Goal: Task Accomplishment & Management: Use online tool/utility

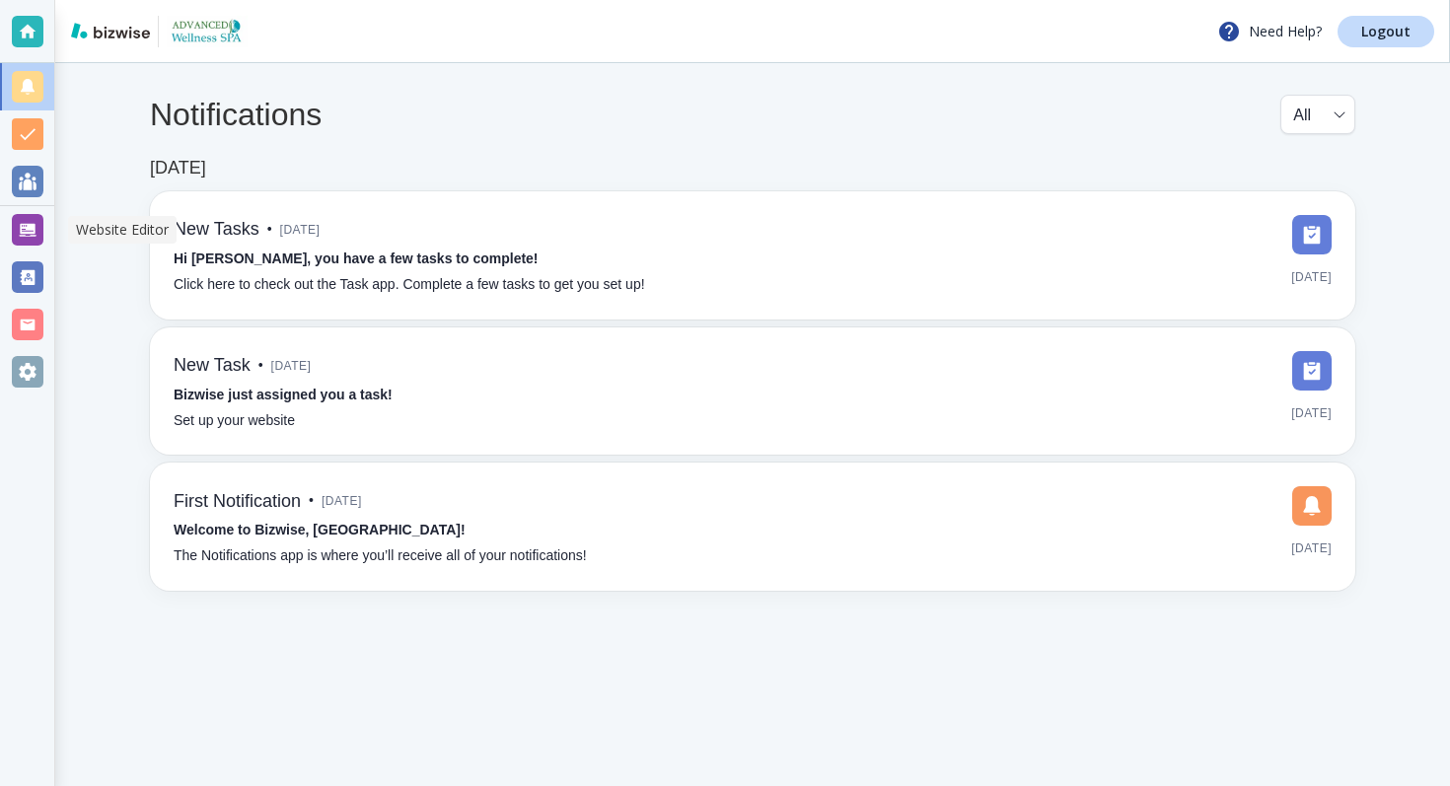
click at [35, 228] on div at bounding box center [28, 230] width 32 height 32
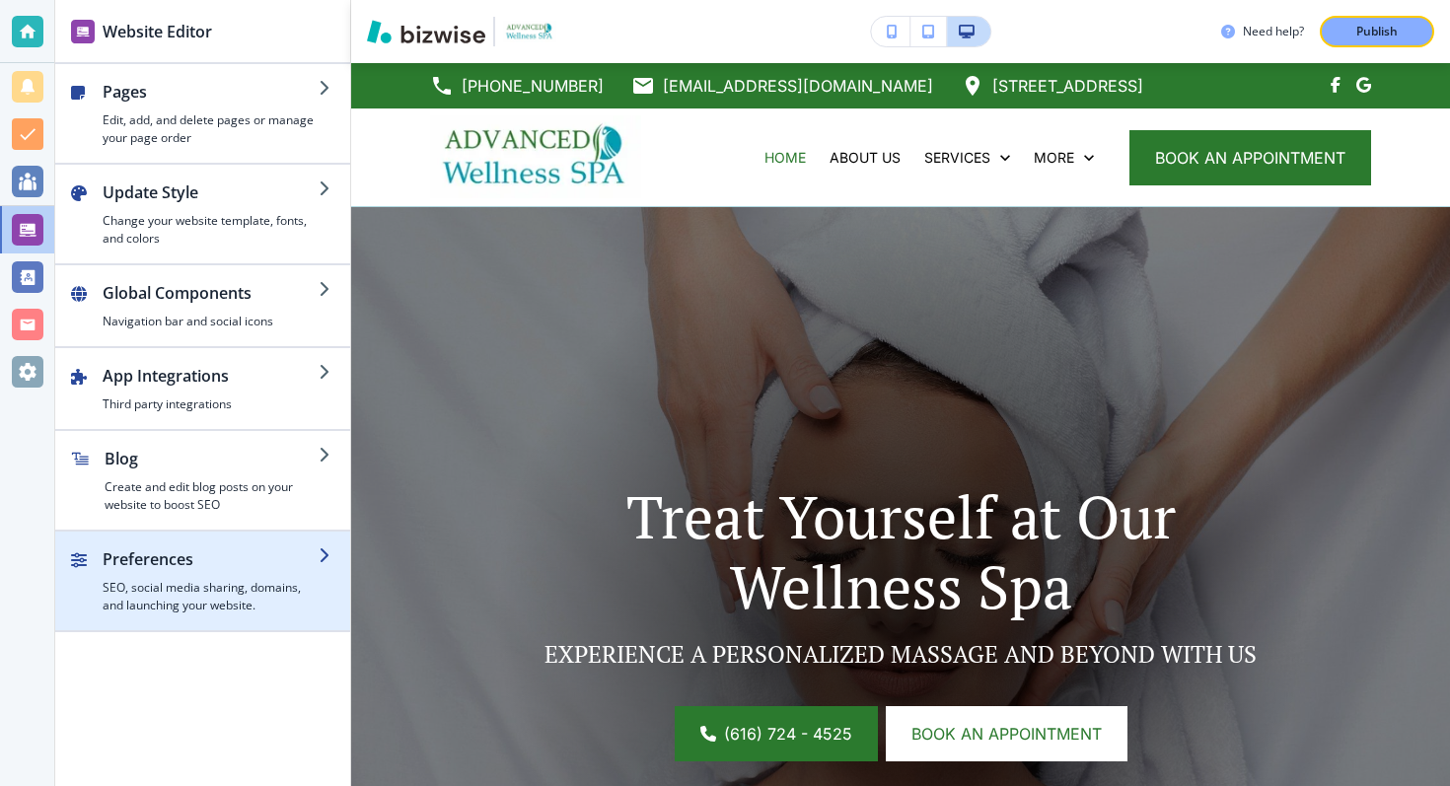
click at [178, 592] on h4 "SEO, social media sharing, domains, and launching your website." at bounding box center [211, 597] width 216 height 36
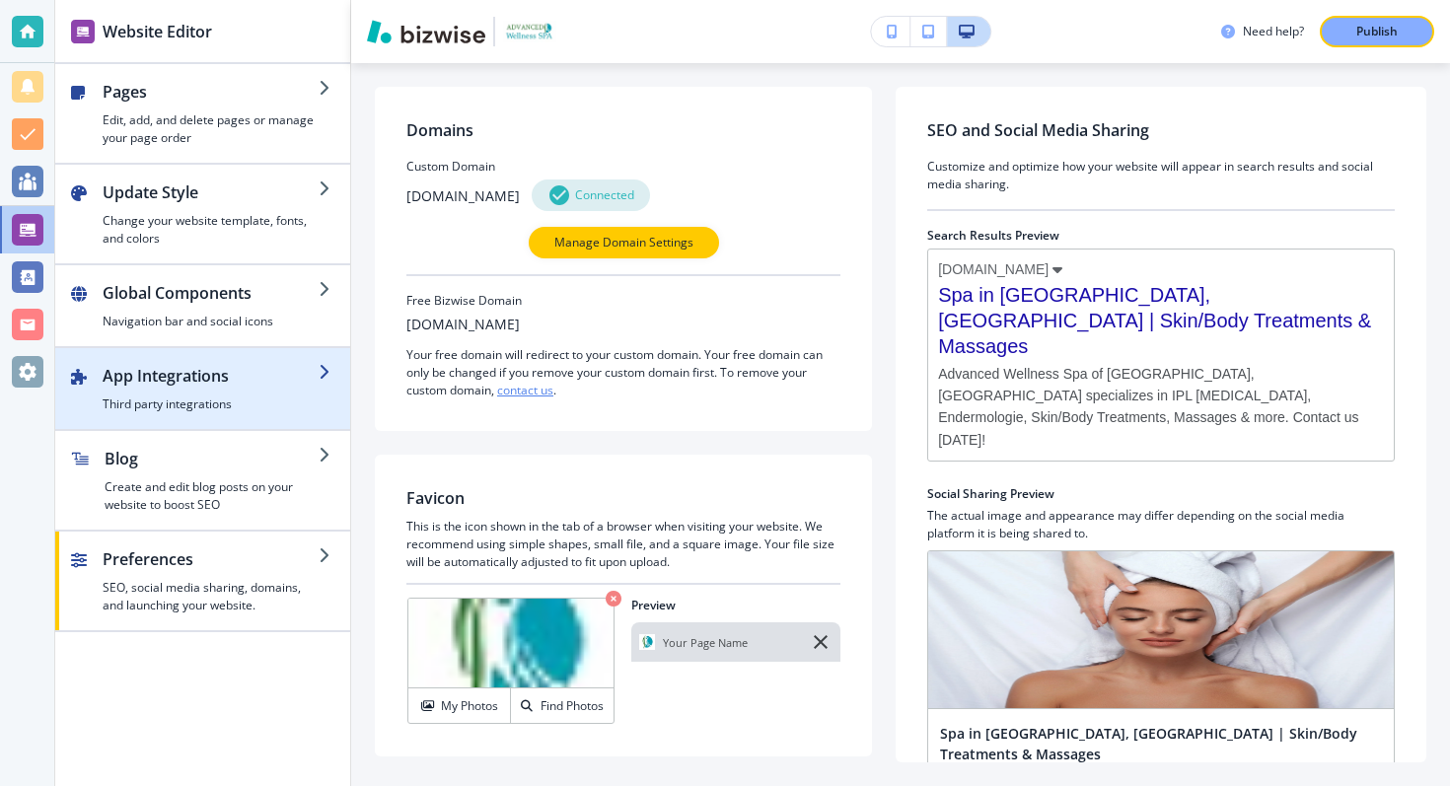
click at [186, 403] on h4 "Third party integrations" at bounding box center [211, 405] width 216 height 18
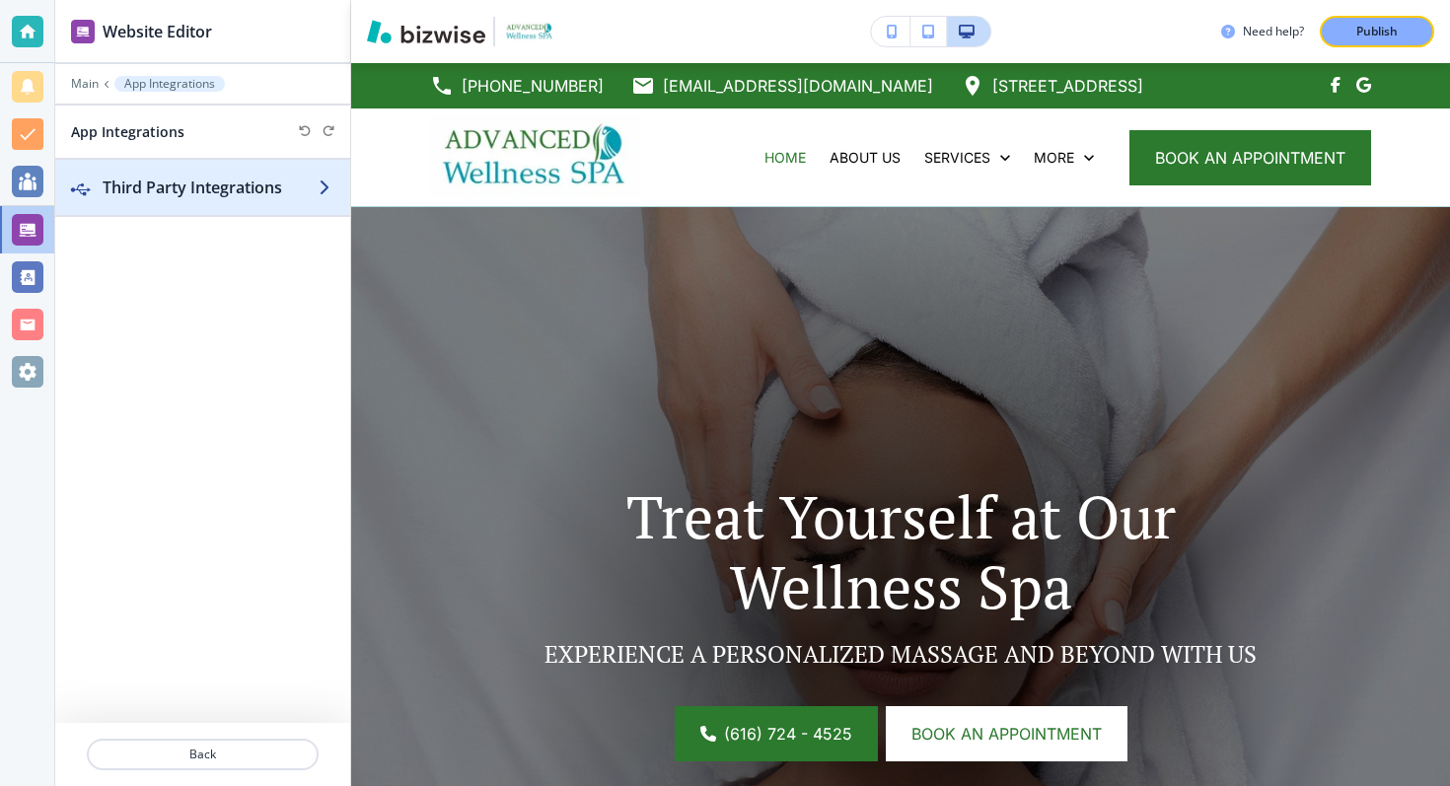
click at [311, 179] on h2 "Third Party Integrations" at bounding box center [211, 188] width 216 height 24
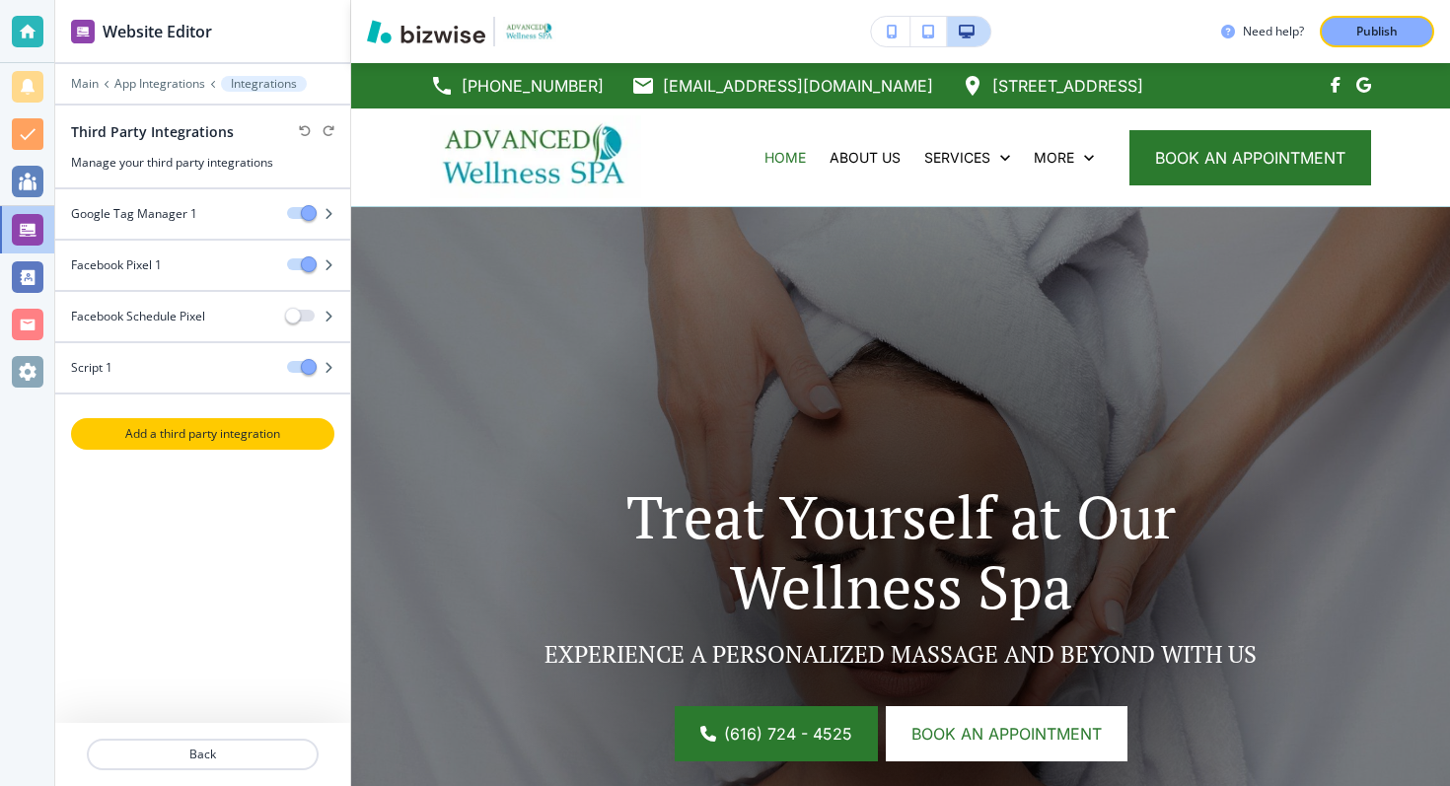
click at [163, 437] on p "Add a third party integration" at bounding box center [202, 434] width 259 height 18
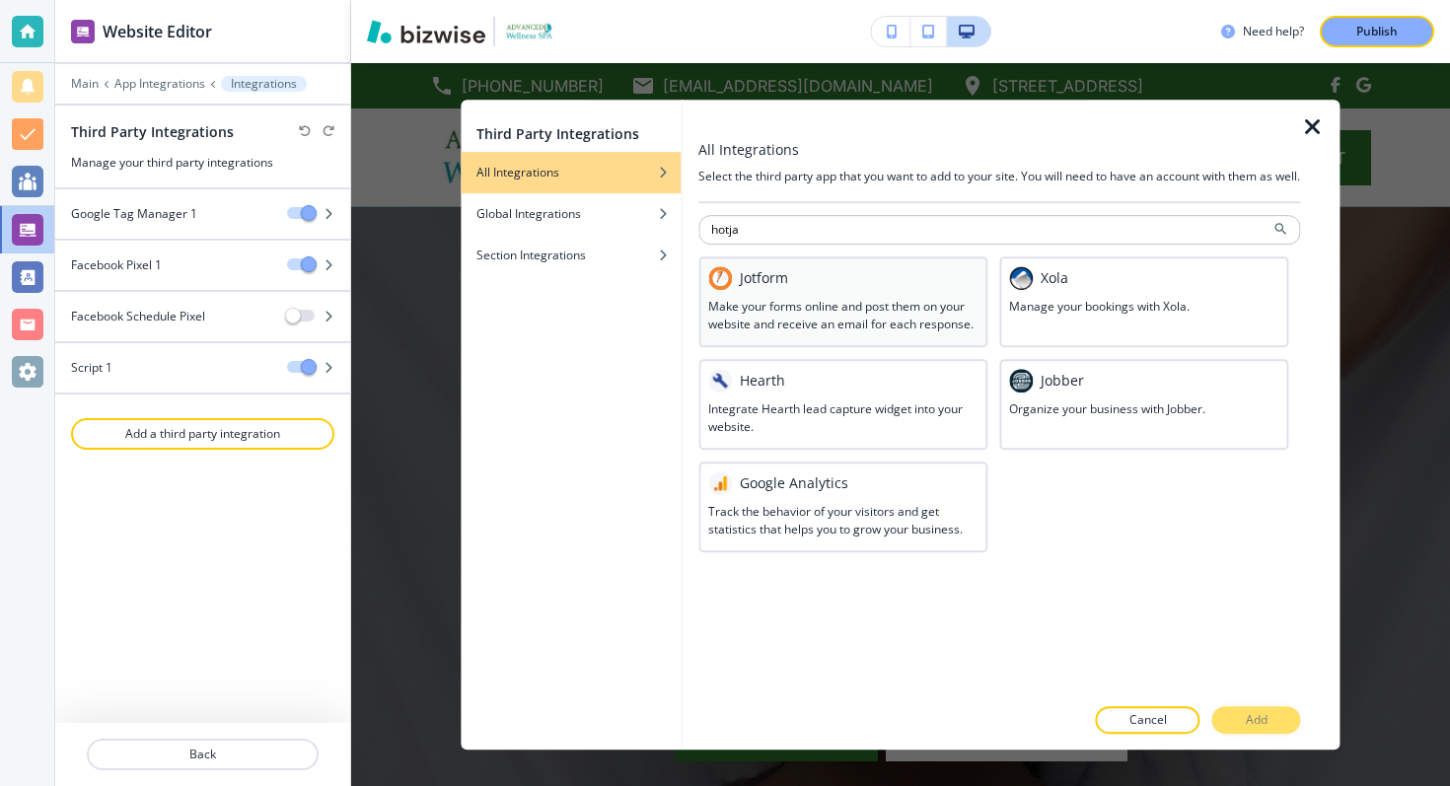
type input "hotjar"
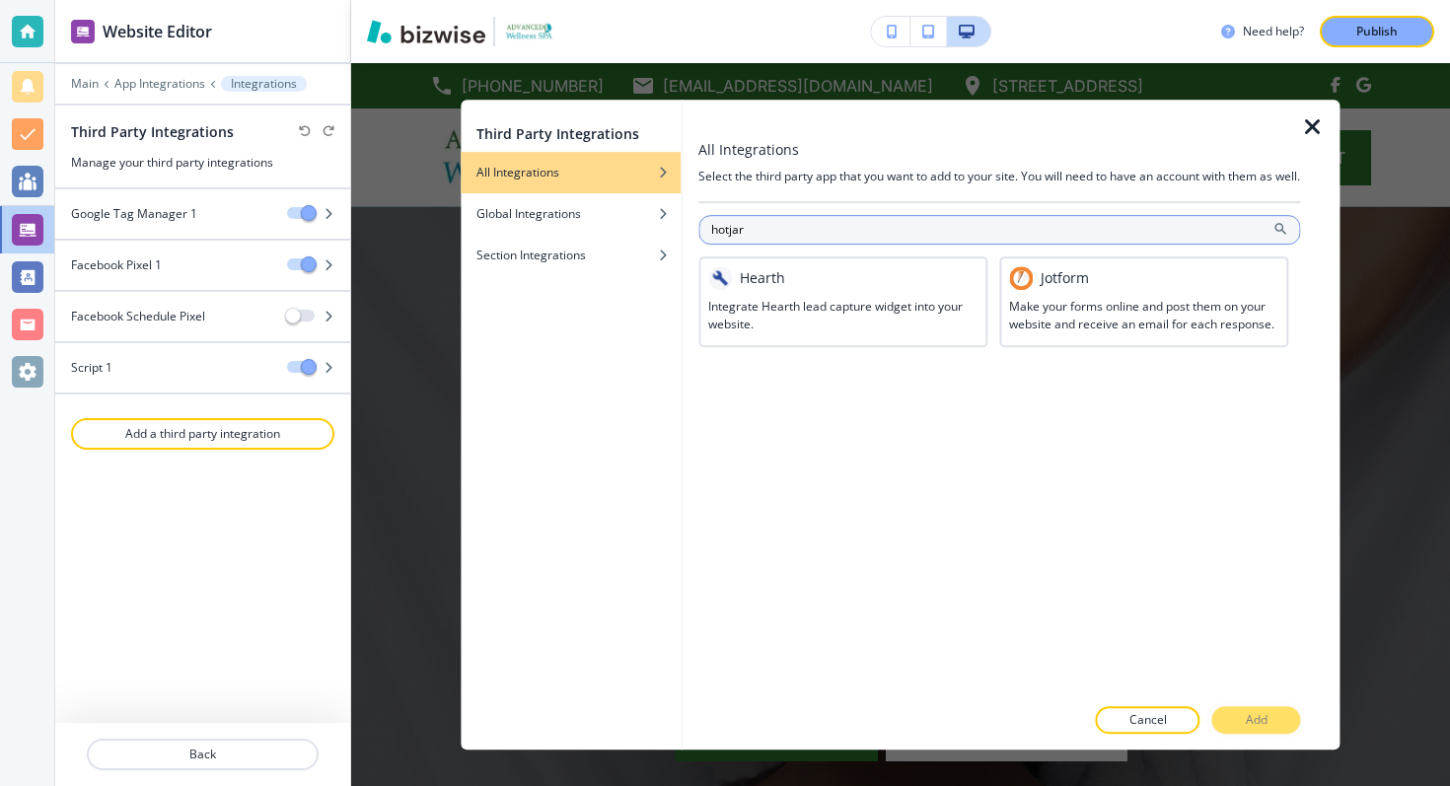
click at [861, 245] on input "hotjar" at bounding box center [999, 230] width 602 height 30
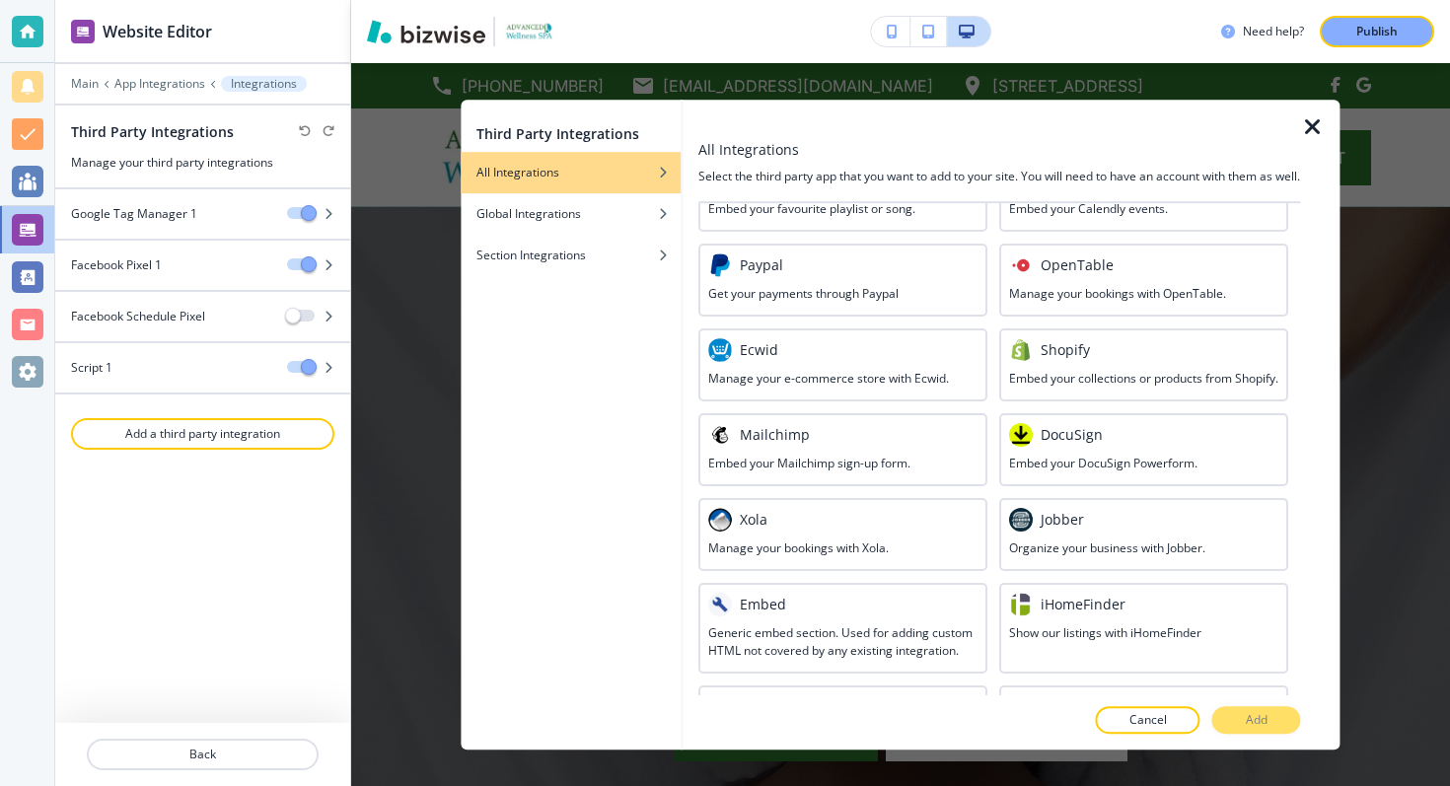
scroll to position [1021, 0]
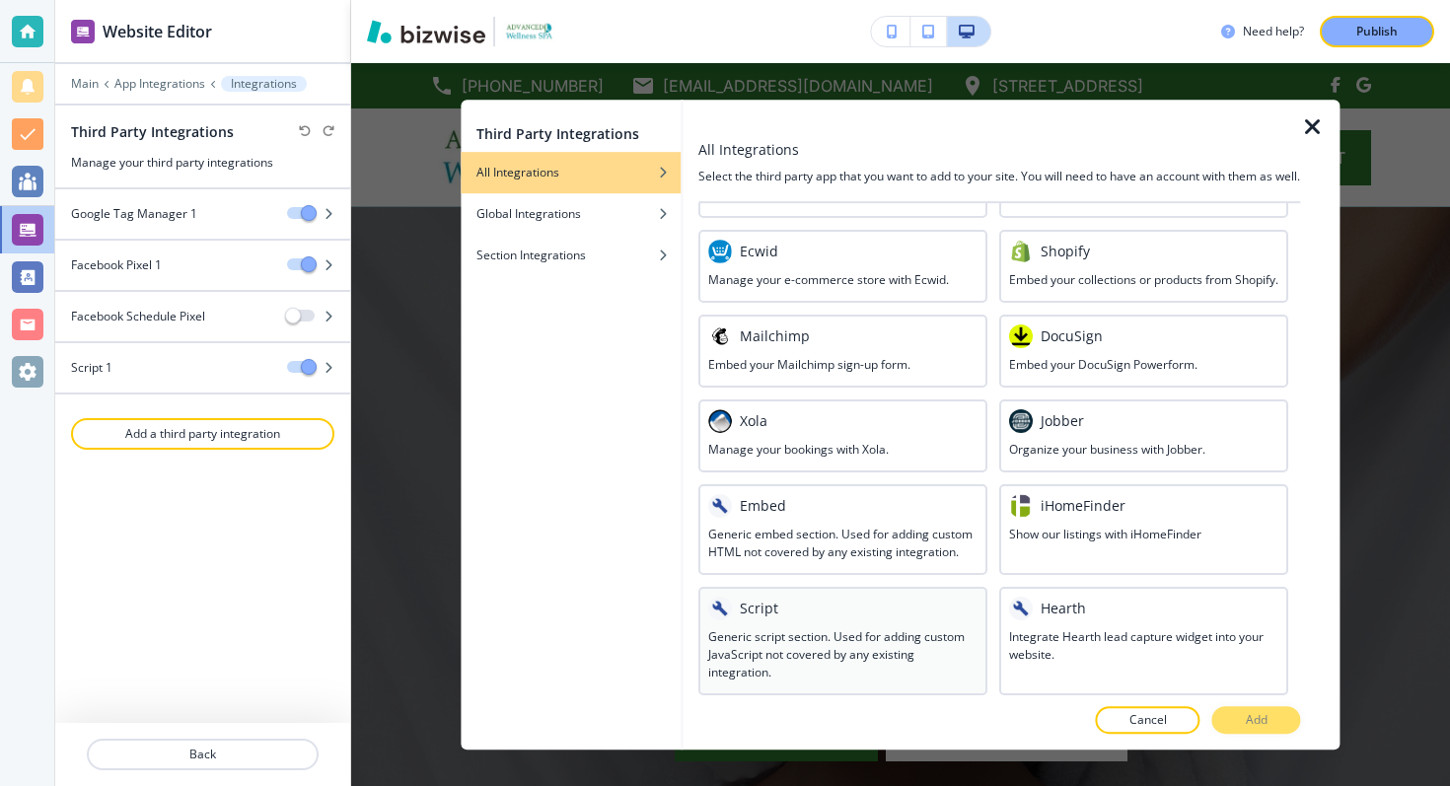
click at [852, 623] on div at bounding box center [842, 624] width 269 height 8
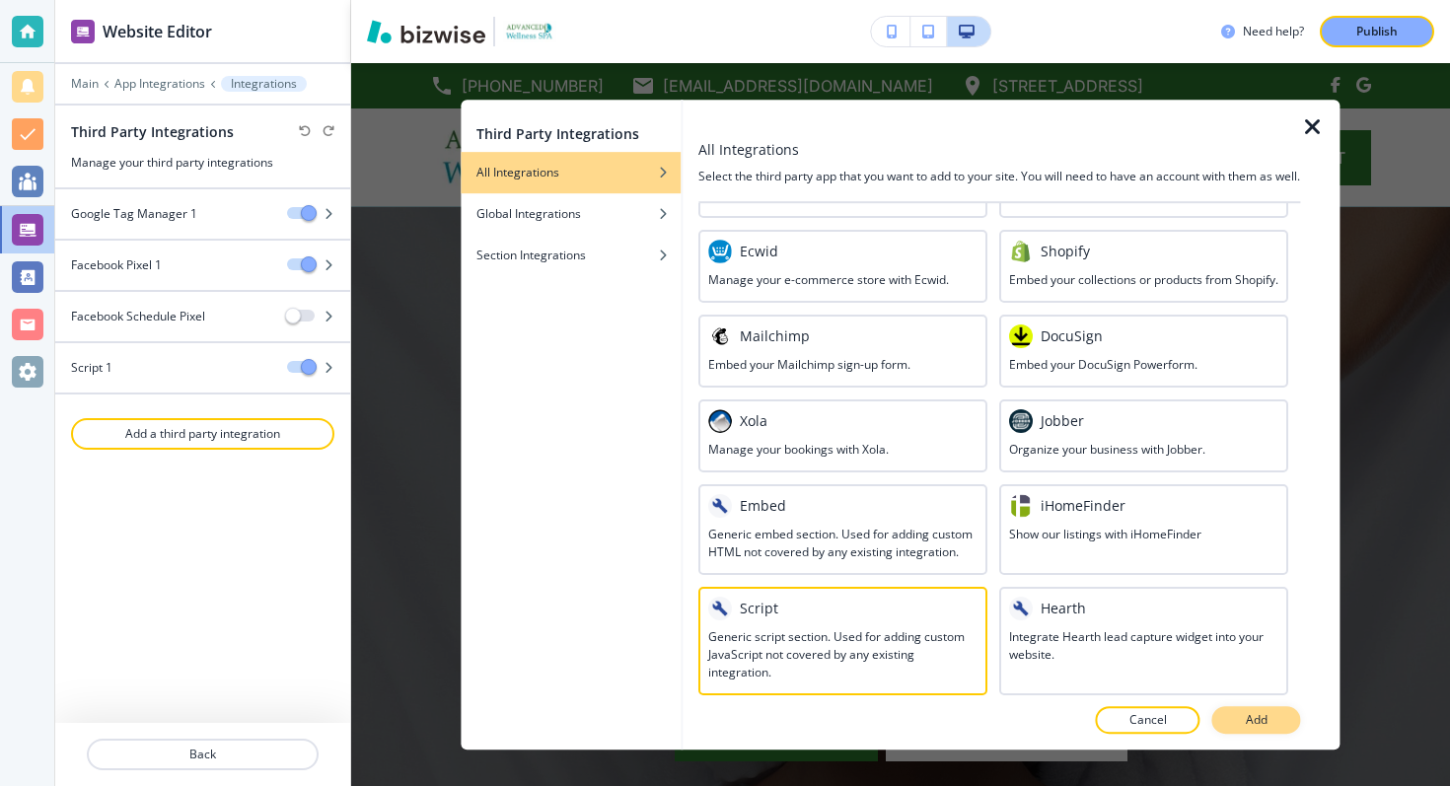
click at [1233, 717] on button "Add" at bounding box center [1256, 720] width 89 height 28
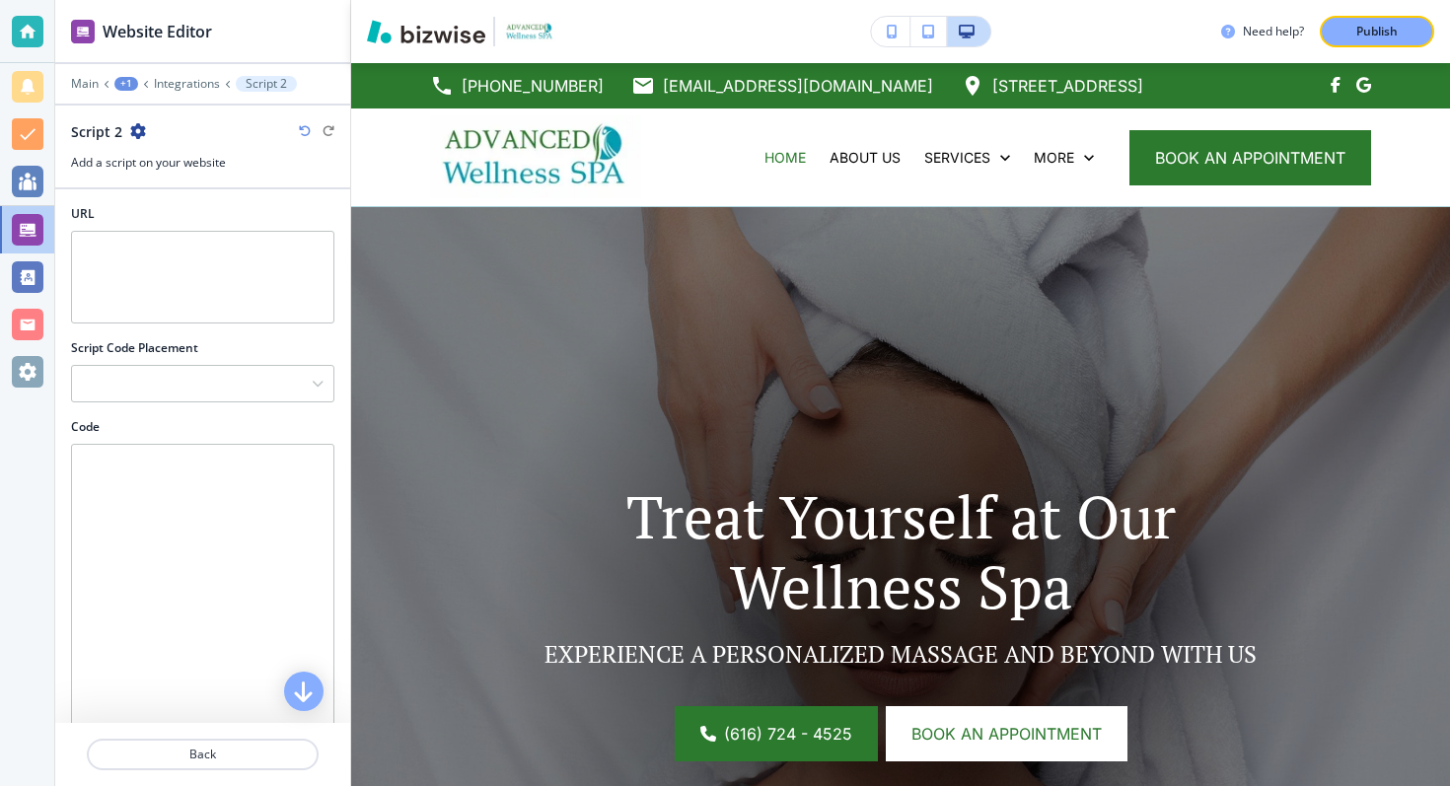
click at [138, 131] on icon "button" at bounding box center [138, 131] width 16 height 16
click at [149, 161] on p "Rename Script 2" at bounding box center [192, 166] width 101 height 18
click at [159, 141] on input "Script 2" at bounding box center [173, 130] width 204 height 39
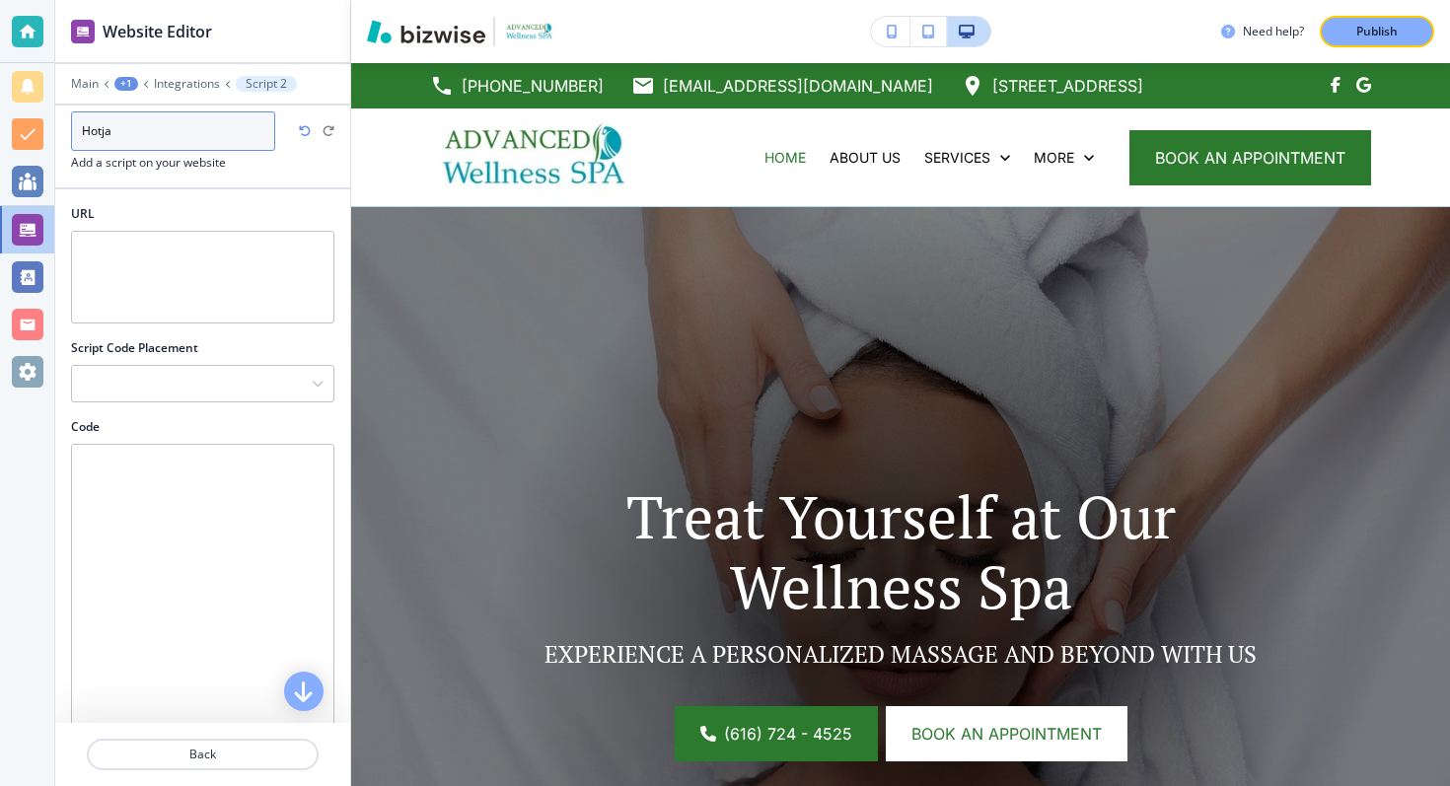
type input "Hotjar"
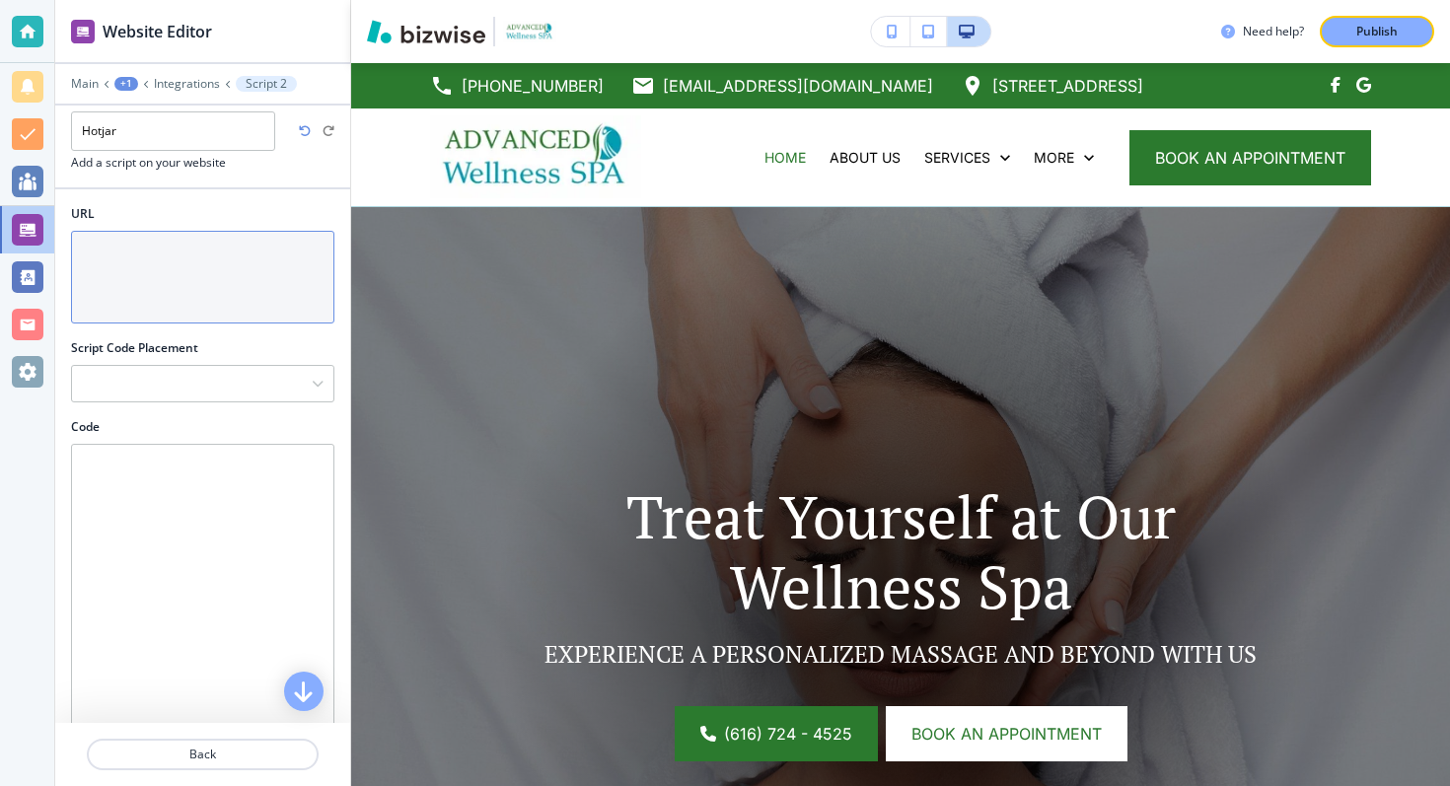
click at [158, 262] on textarea "URL" at bounding box center [202, 277] width 263 height 93
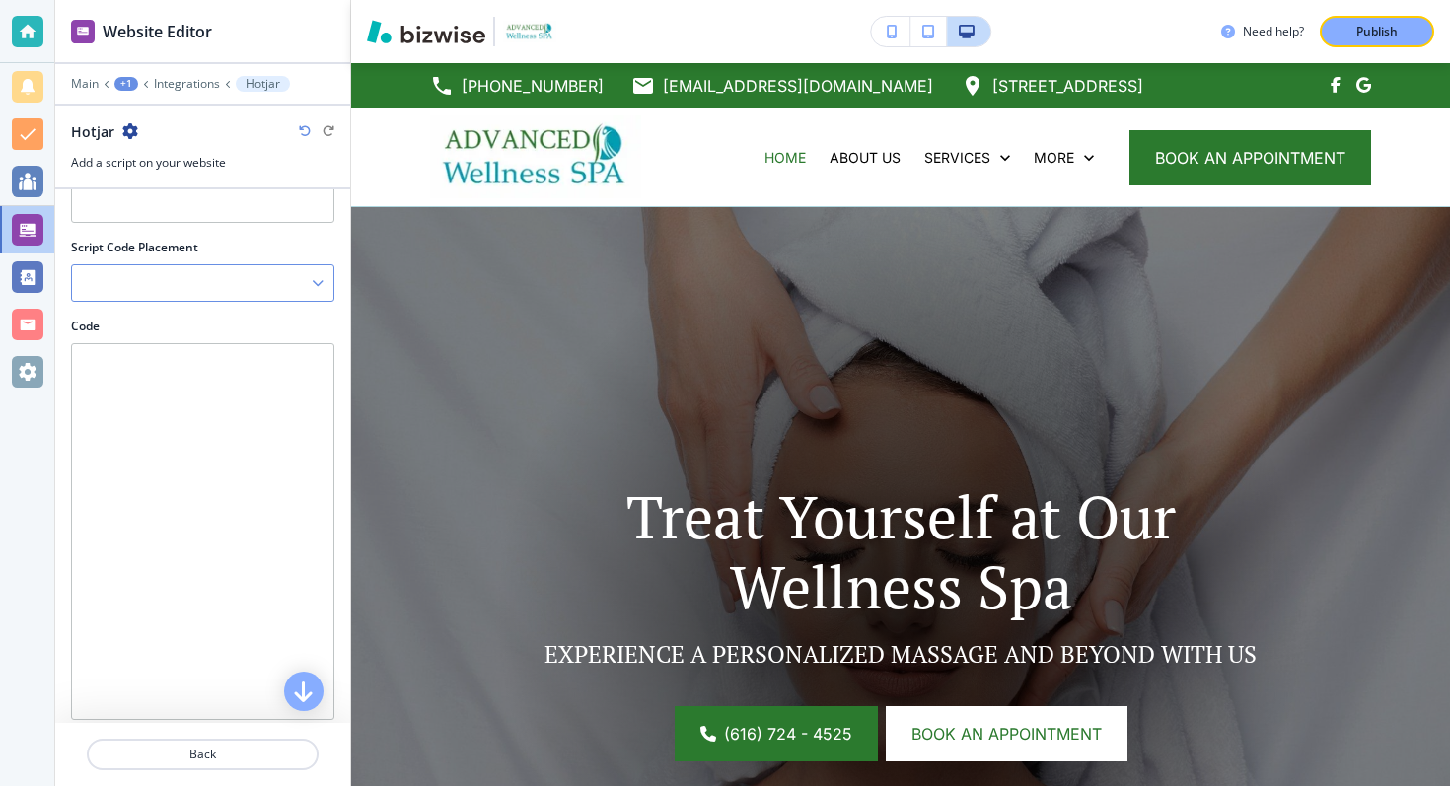
click at [173, 295] on div at bounding box center [202, 283] width 261 height 36
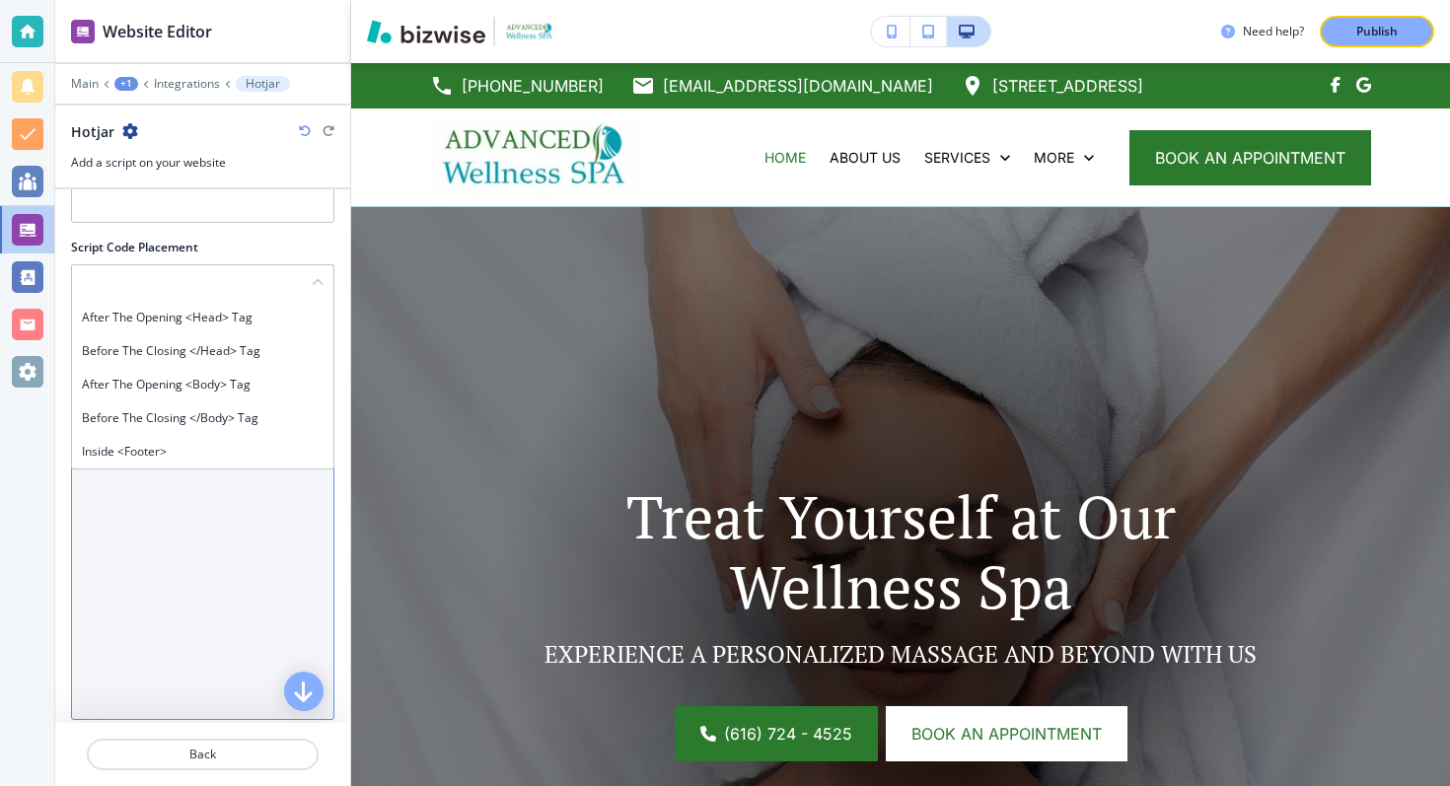
click at [240, 547] on textarea "Code" at bounding box center [202, 531] width 263 height 377
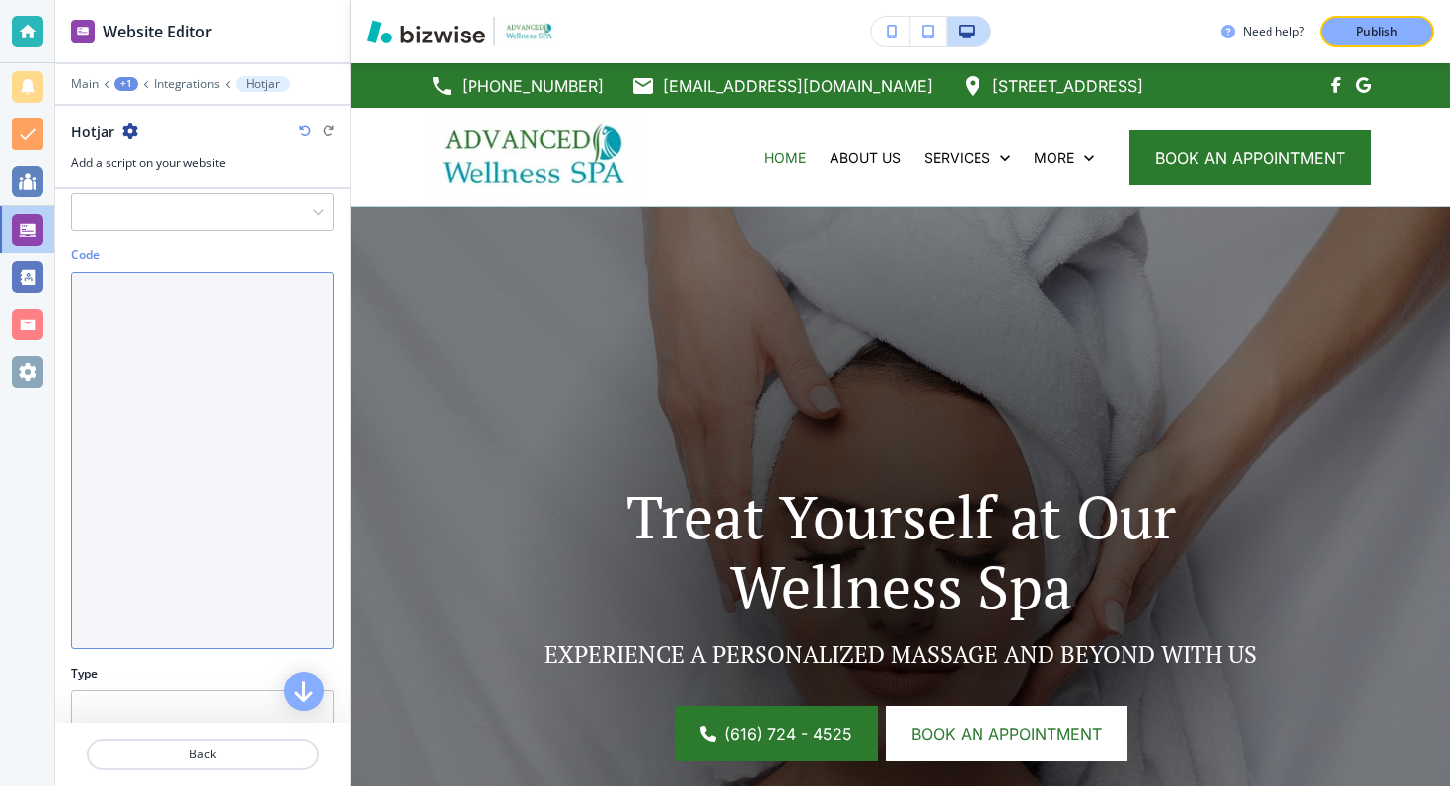
scroll to position [185, 0]
paste textarea "<!-- Hotjar Tracking Code for Advanced Wellness Spa --> <script> (function(h,o,…"
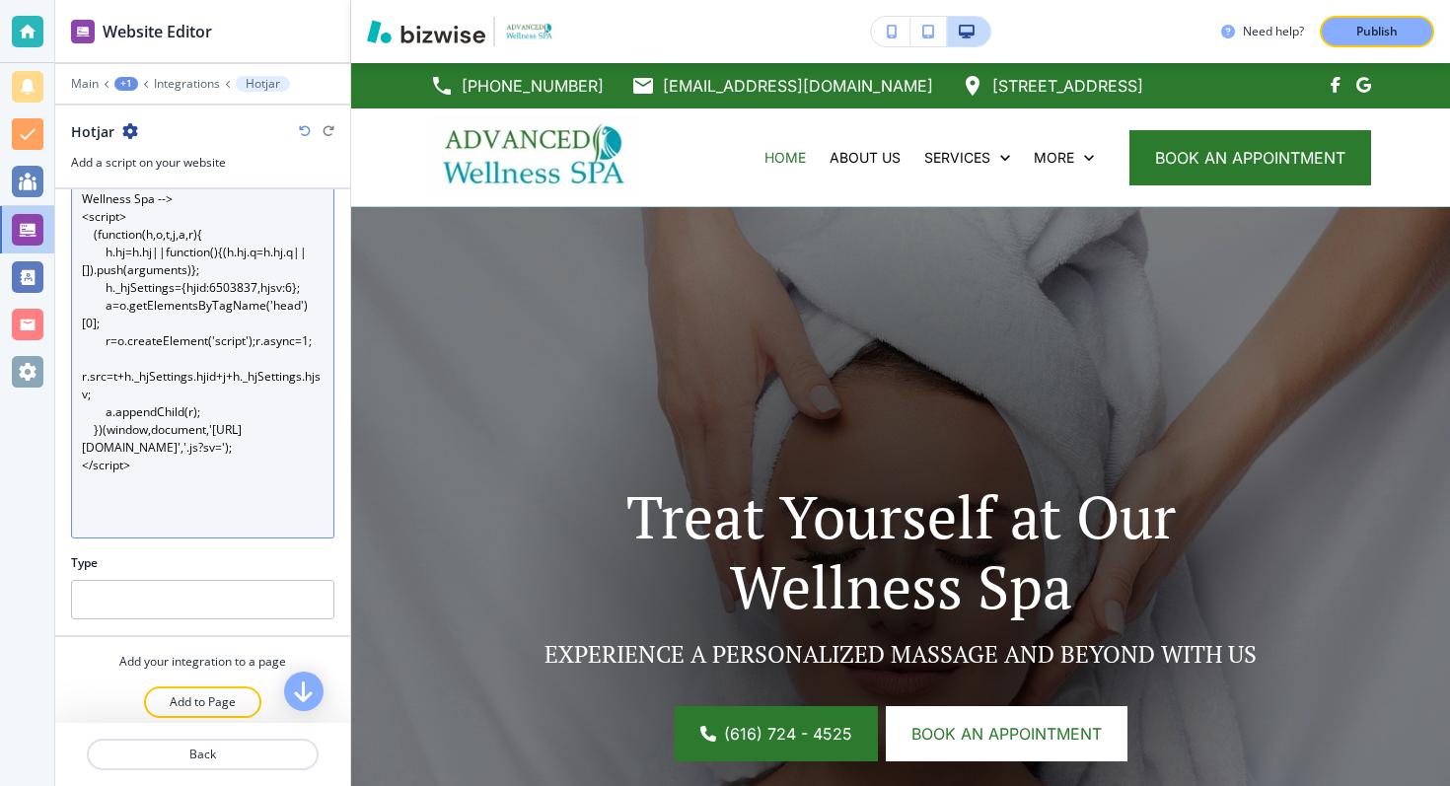
scroll to position [293, 0]
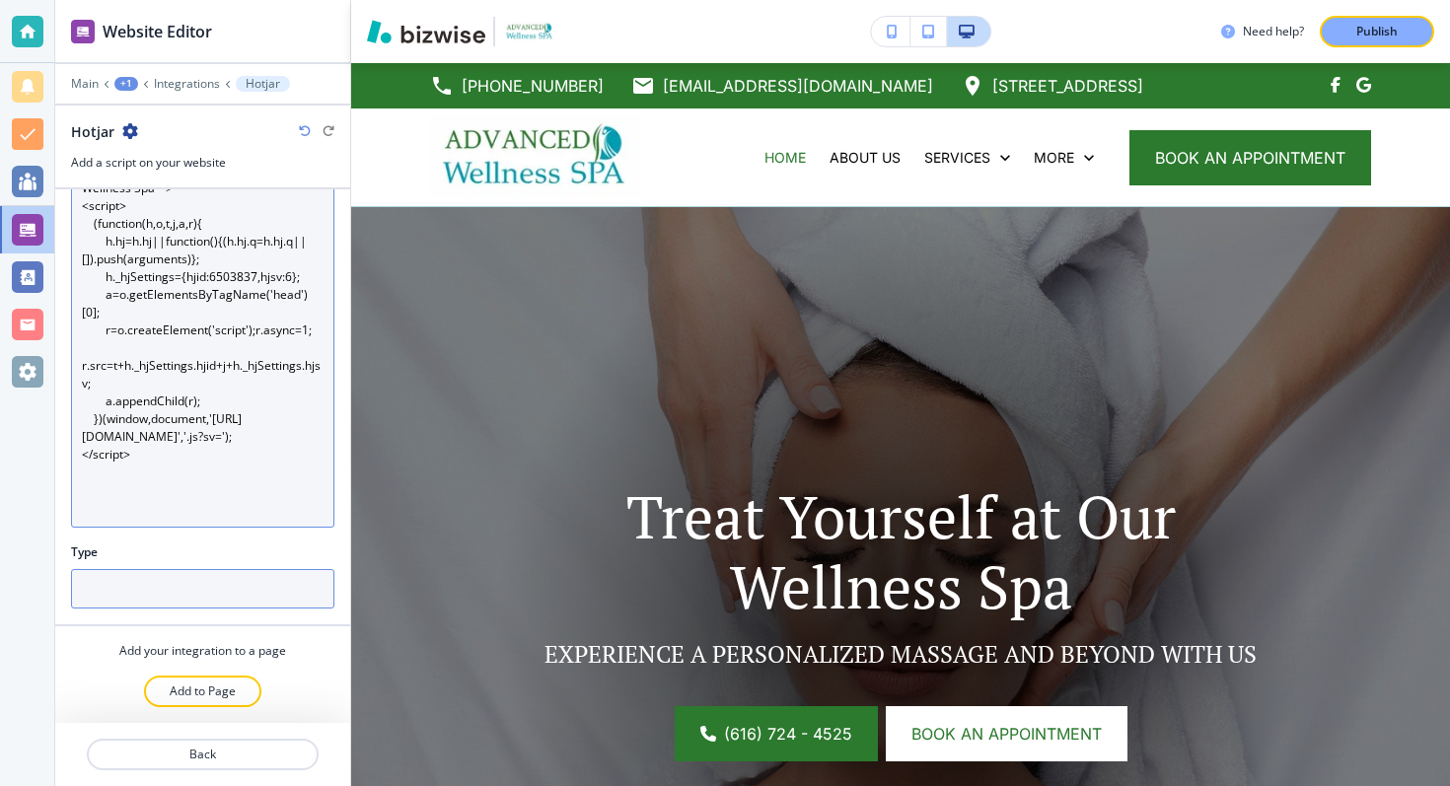
type textarea "<!-- Hotjar Tracking Code for Advanced Wellness Spa --> <script> (function(h,o,…"
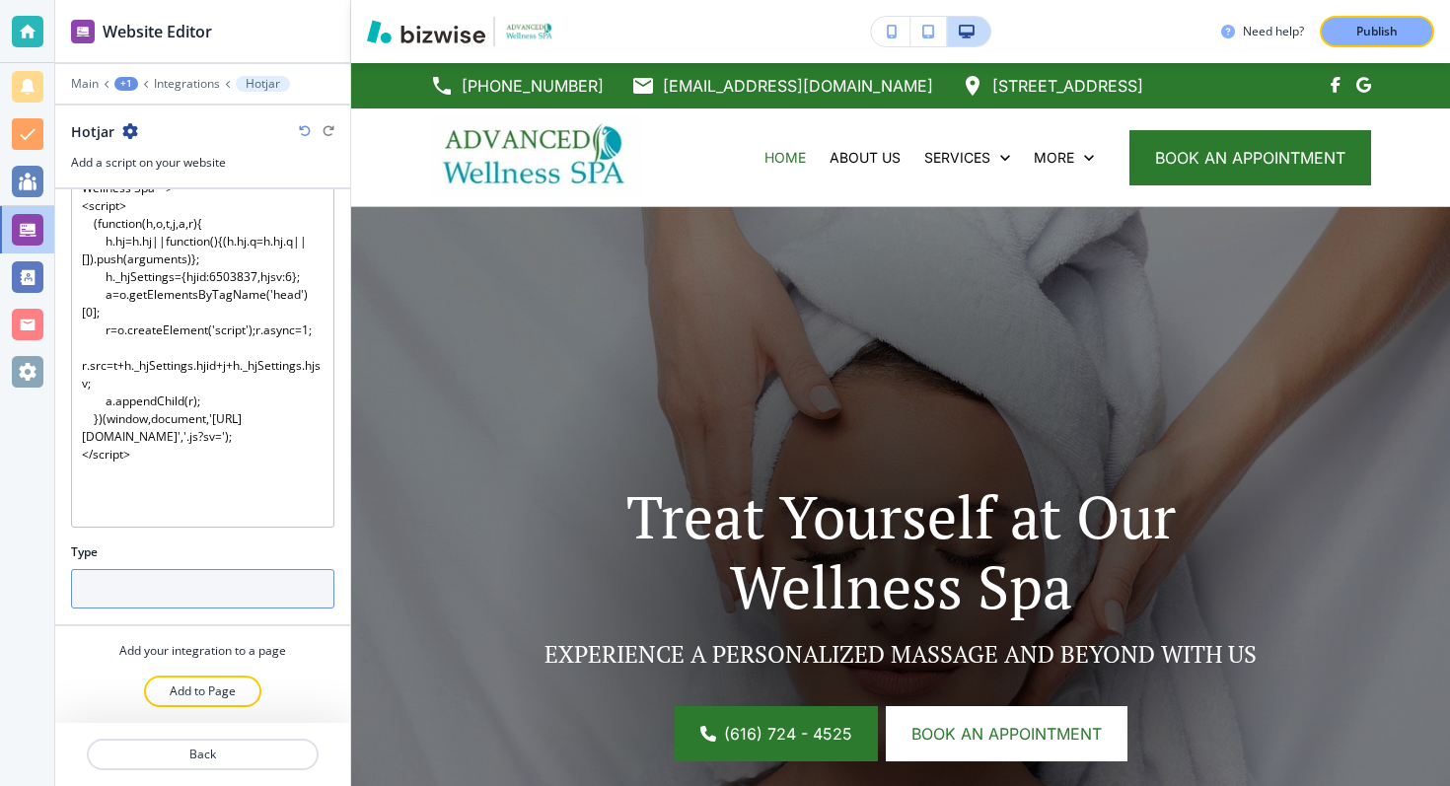
click at [163, 603] on input "text" at bounding box center [202, 588] width 263 height 39
click at [205, 550] on div "Type" at bounding box center [202, 552] width 263 height 18
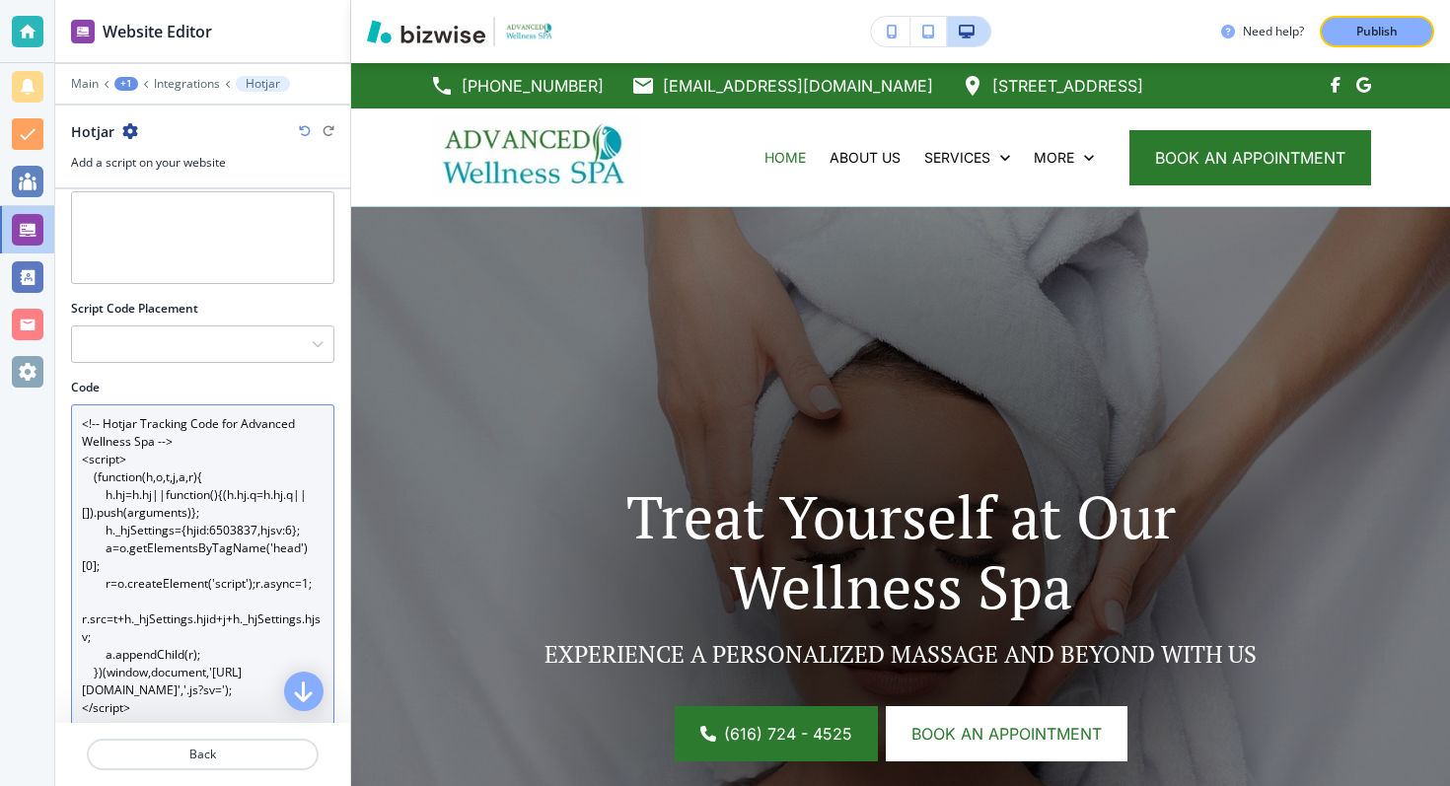
scroll to position [0, 0]
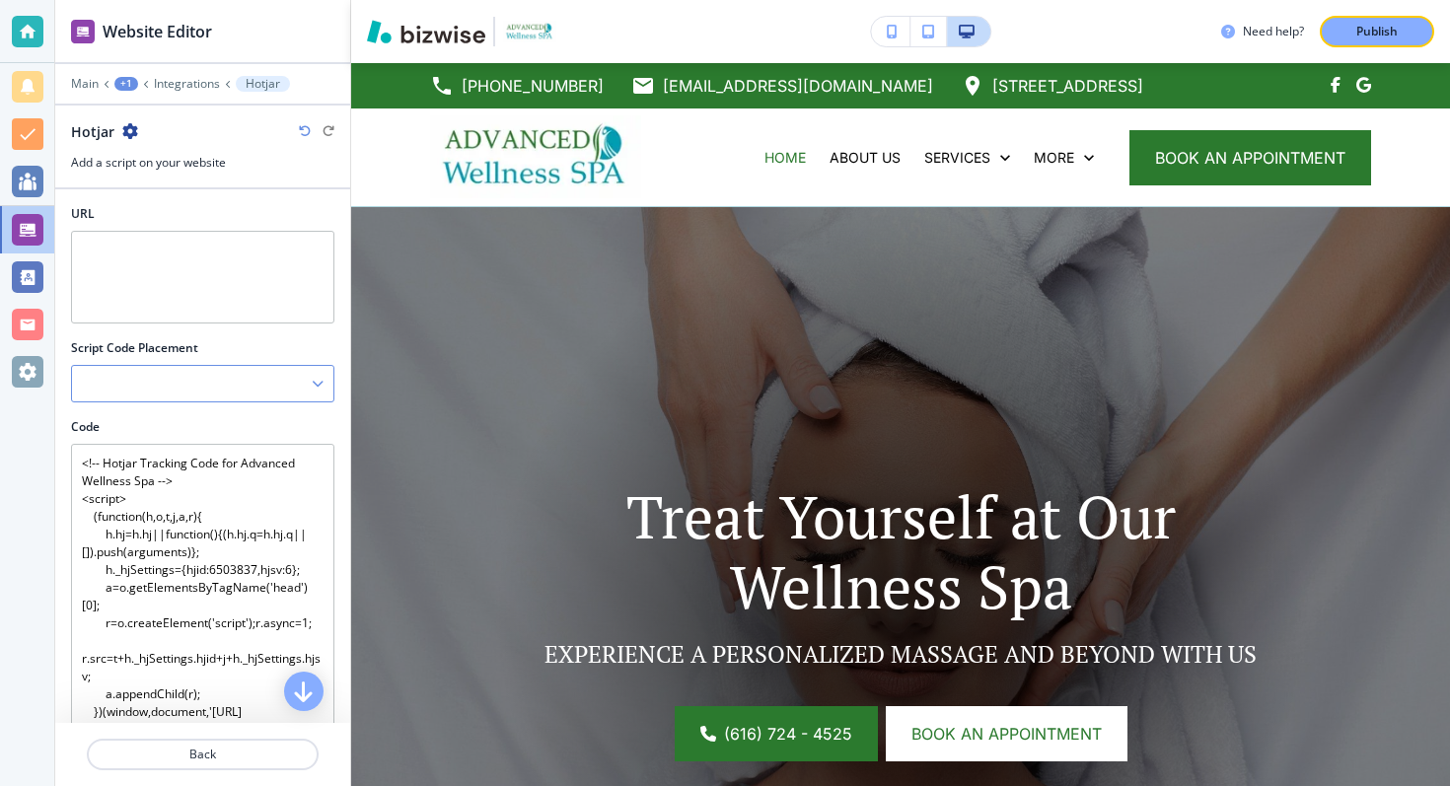
click at [241, 380] on div at bounding box center [202, 384] width 261 height 36
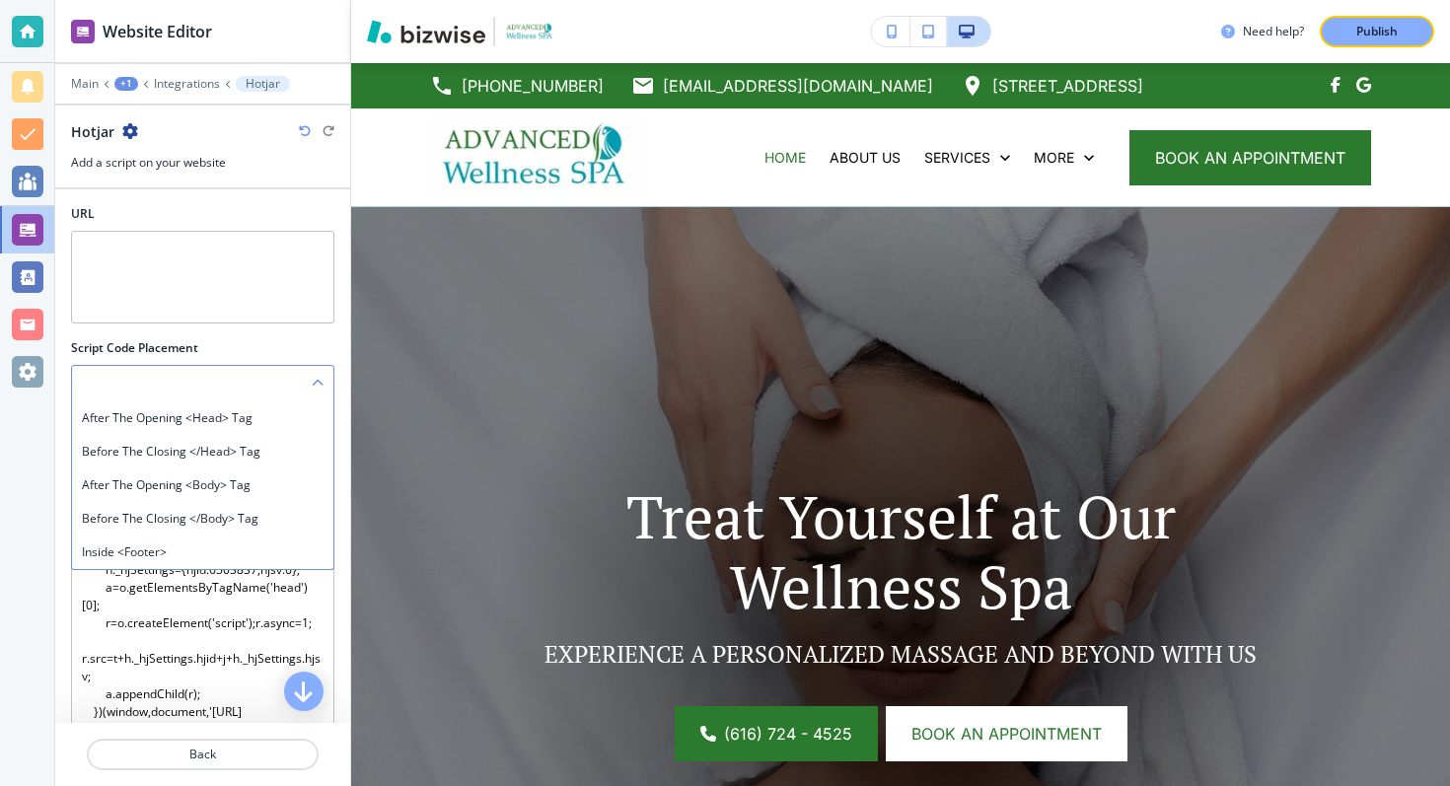
click at [269, 371] on div at bounding box center [202, 384] width 261 height 36
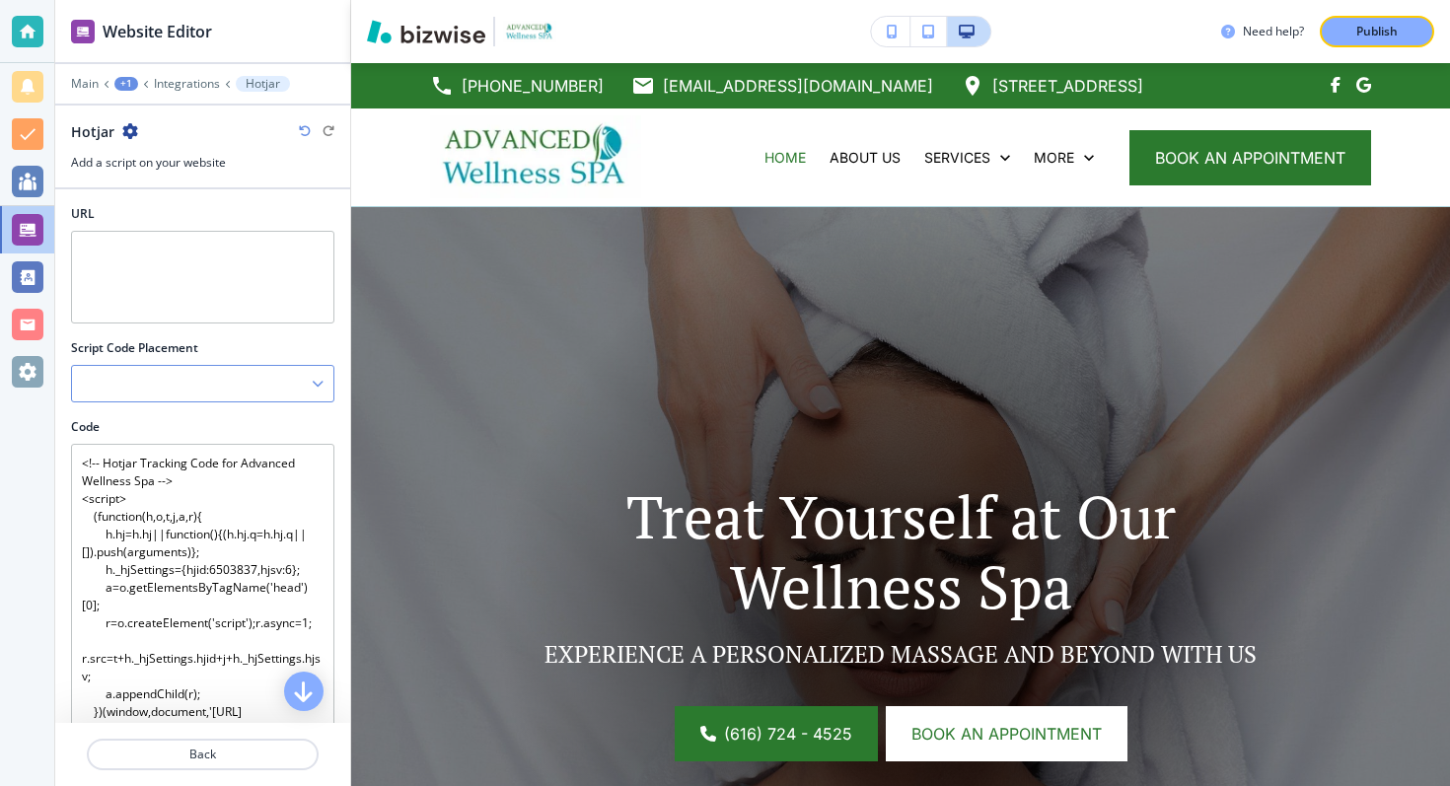
click at [147, 391] on div at bounding box center [202, 384] width 261 height 36
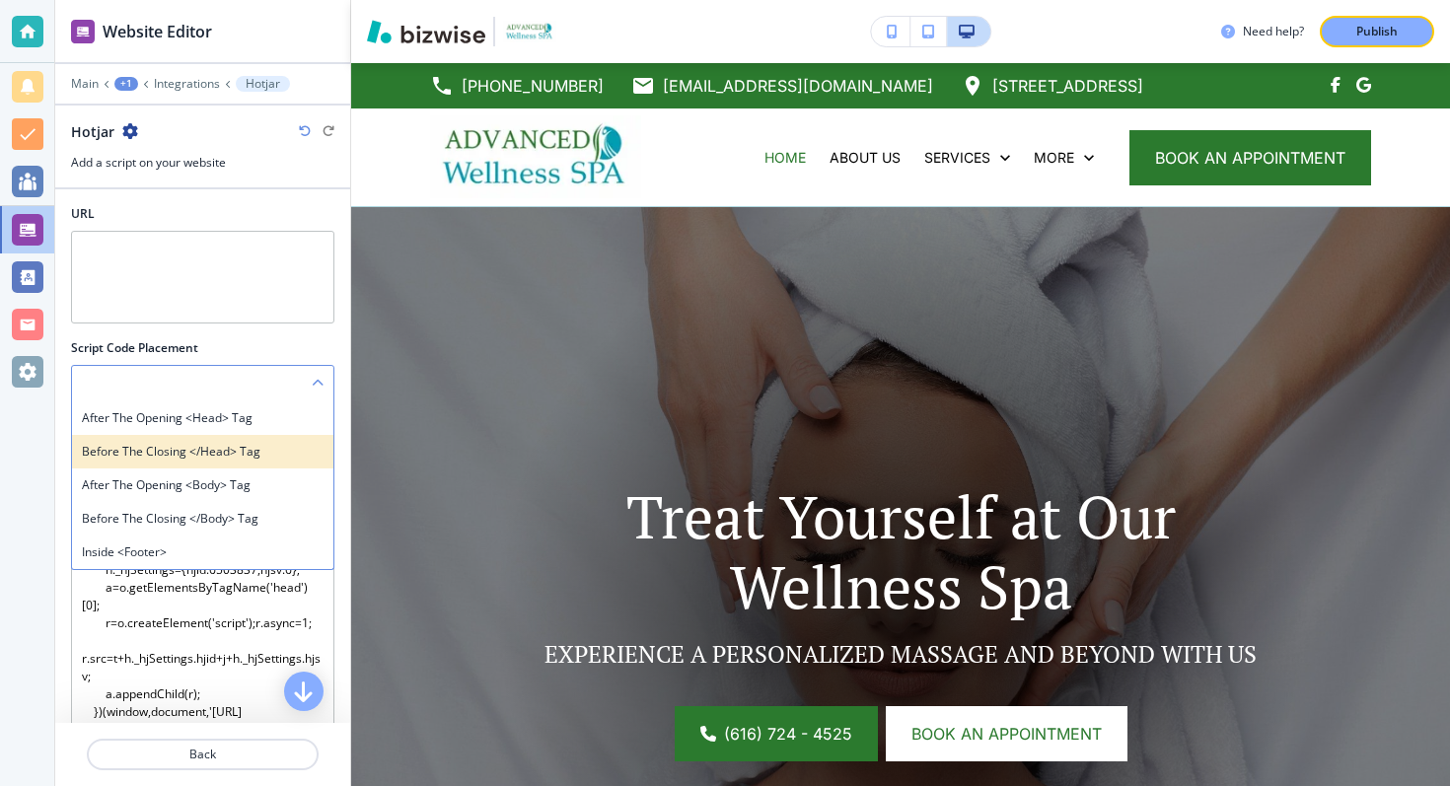
click at [297, 456] on h4 "Before the closing </head> tag" at bounding box center [203, 452] width 242 height 18
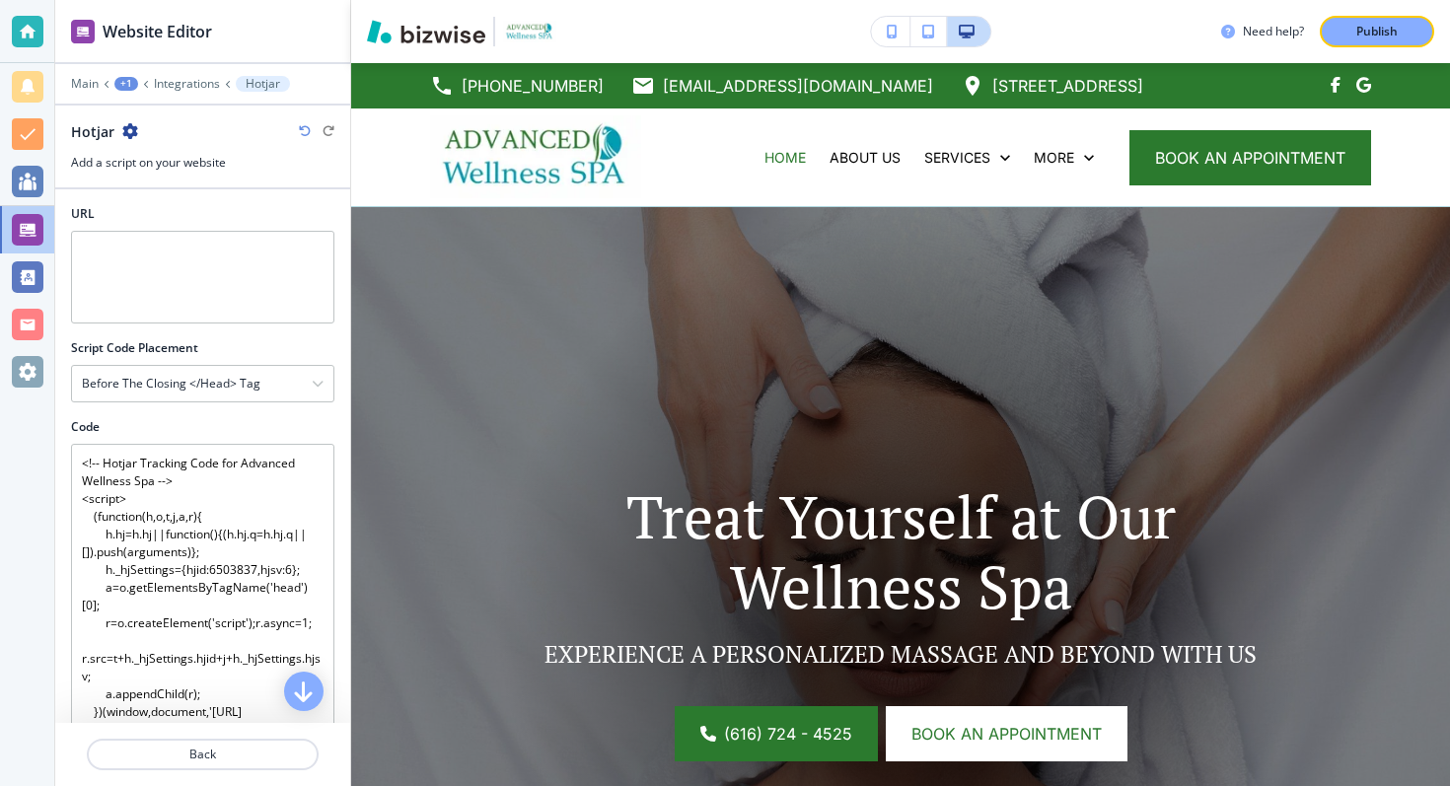
scroll to position [293, 0]
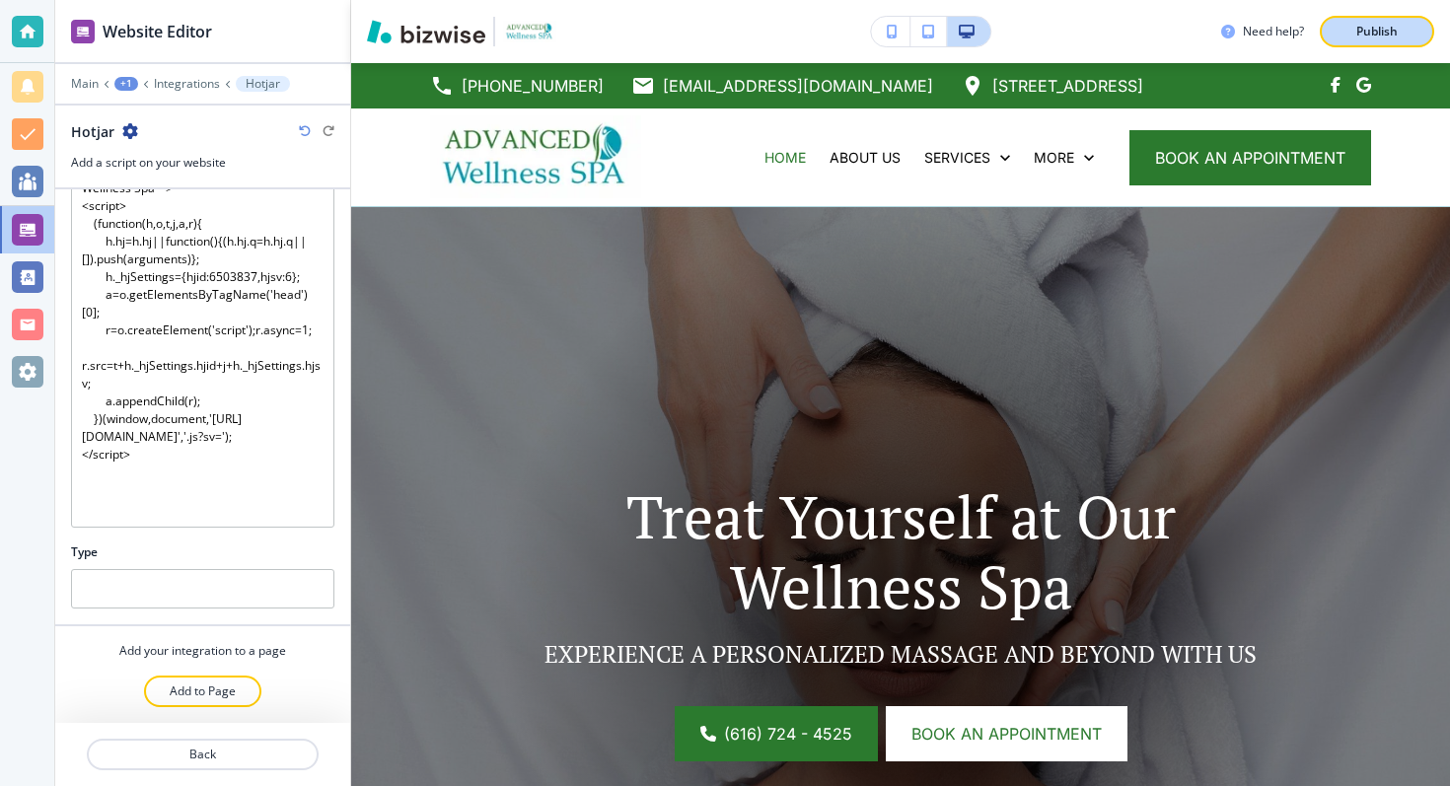
click at [1375, 26] on p "Publish" at bounding box center [1376, 32] width 41 height 18
